Goal: Task Accomplishment & Management: Complete application form

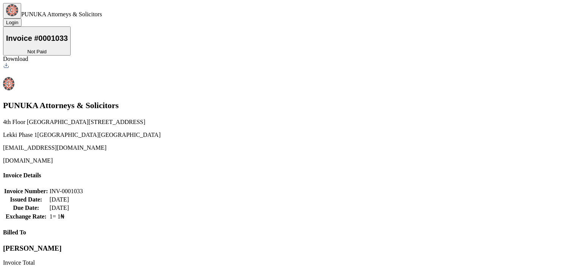
click at [553, 56] on div "Download" at bounding box center [289, 59] width 573 height 7
click at [402, 229] on div "Billed To Mrs. Maria Belonwu Invoice Total ₦107,500.00" at bounding box center [289, 258] width 573 height 59
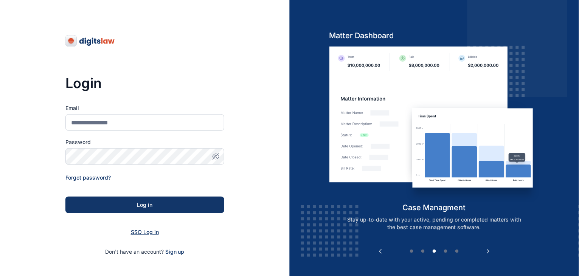
click at [147, 232] on span "SSO Log in" at bounding box center [145, 232] width 28 height 6
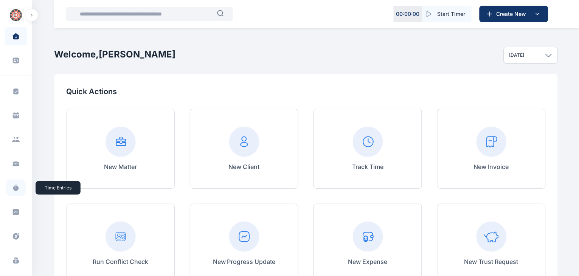
click at [16, 190] on icon at bounding box center [15, 188] width 5 height 5
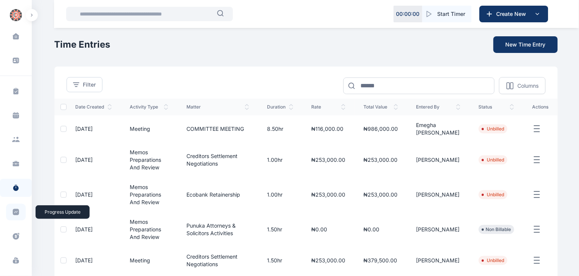
click at [16, 211] on icon at bounding box center [16, 212] width 6 height 6
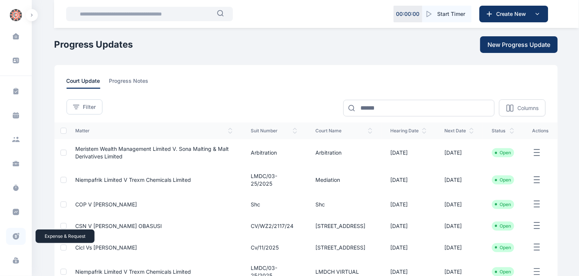
click at [17, 233] on icon at bounding box center [16, 237] width 8 height 8
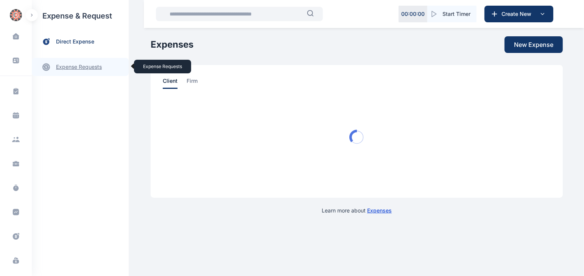
click at [77, 68] on link "expense requests expense requests" at bounding box center [80, 67] width 97 height 18
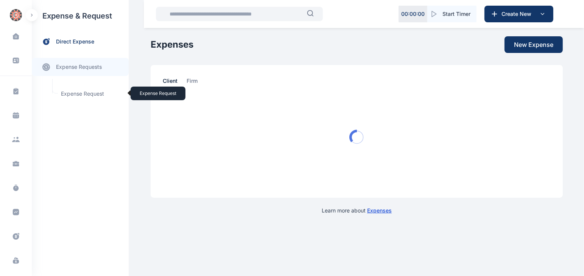
click at [81, 92] on span "Expense Request Expense Request" at bounding box center [90, 94] width 68 height 14
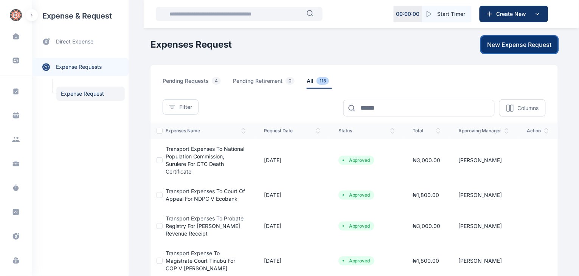
click at [518, 44] on span "New Expense Request" at bounding box center [520, 44] width 64 height 9
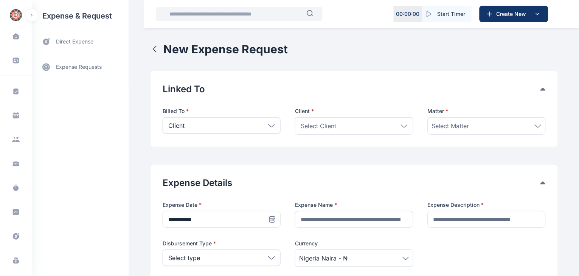
click at [542, 46] on div "New Expense Request" at bounding box center [354, 49] width 407 height 14
